Goal: Transaction & Acquisition: Purchase product/service

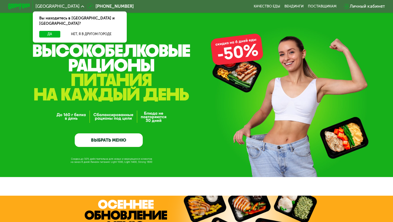
click at [115, 144] on link "ВЫБРАТЬ МЕНЮ" at bounding box center [109, 141] width 68 height 14
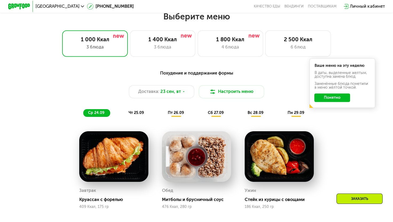
scroll to position [348, 0]
click at [81, 7] on icon at bounding box center [82, 6] width 3 height 3
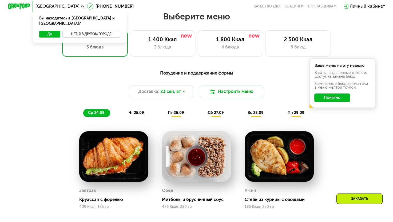
click at [74, 31] on button "Нет, я в другом городе" at bounding box center [91, 34] width 58 height 7
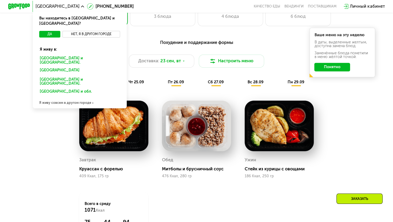
scroll to position [378, 0]
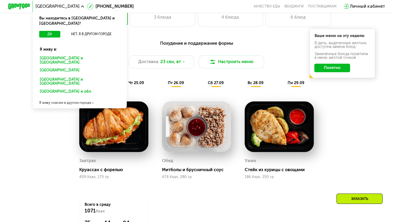
click at [60, 98] on div "Я живу совсем в другом городе" at bounding box center [80, 103] width 94 height 11
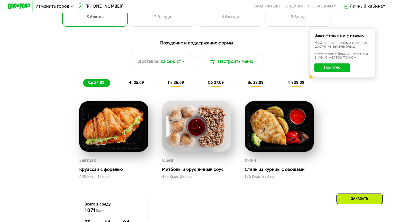
click at [63, 5] on span "Изменить город" at bounding box center [52, 6] width 34 height 4
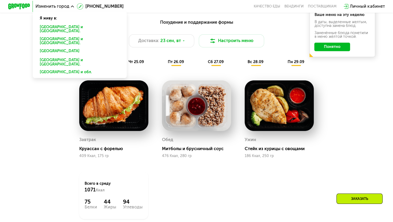
scroll to position [235, 0]
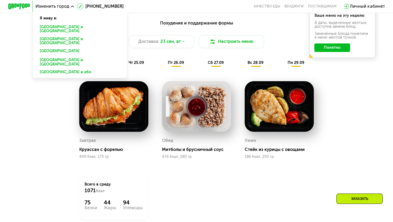
click at [57, 8] on span "Изменить город" at bounding box center [52, 6] width 34 height 4
click at [50, 69] on div "[GEOGRAPHIC_DATA] и обл." at bounding box center [79, 73] width 87 height 9
